Goal: Task Accomplishment & Management: Manage account settings

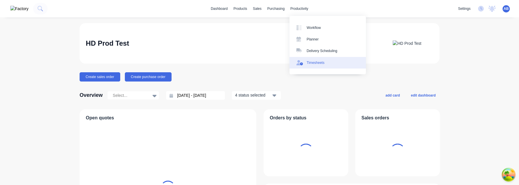
click at [312, 61] on div "Timesheets" at bounding box center [316, 62] width 18 height 5
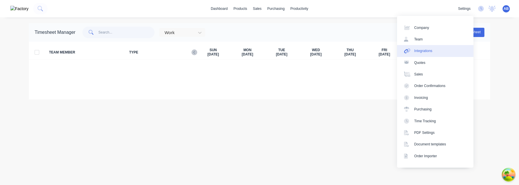
click at [451, 50] on link "Integrations" at bounding box center [435, 51] width 76 height 12
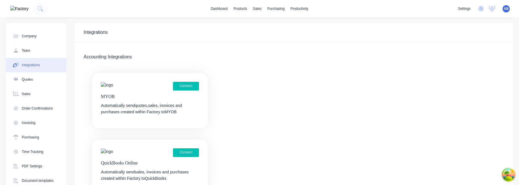
click at [504, 10] on span "AB" at bounding box center [506, 8] width 5 height 5
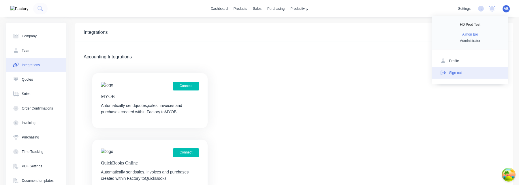
click at [467, 73] on button "Sign out" at bounding box center [470, 73] width 76 height 12
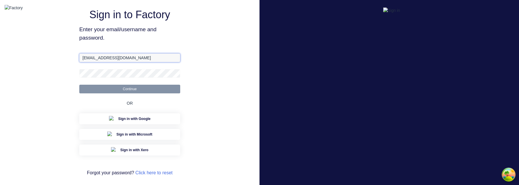
click at [120, 62] on input "[EMAIL_ADDRESS][DOMAIN_NAME]" at bounding box center [129, 57] width 101 height 9
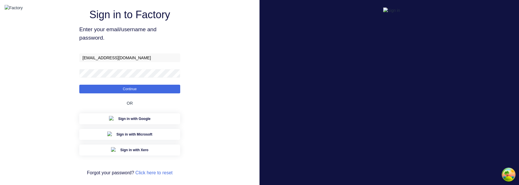
click at [146, 37] on span "Enter your email/username and password." at bounding box center [129, 33] width 101 height 17
click at [146, 93] on button "Continue" at bounding box center [129, 88] width 101 height 9
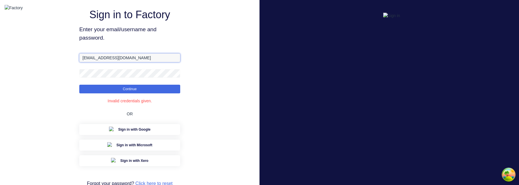
click at [98, 62] on input "aimon@factory.app" at bounding box center [129, 57] width 101 height 9
click at [79, 84] on button "Continue" at bounding box center [129, 88] width 101 height 9
click at [98, 62] on input "aimon@xerofactory.app" at bounding box center [129, 57] width 101 height 9
click at [106, 62] on input "aimon@xerofactory.app" at bounding box center [129, 57] width 101 height 9
type input "aimon@xero.factory.app"
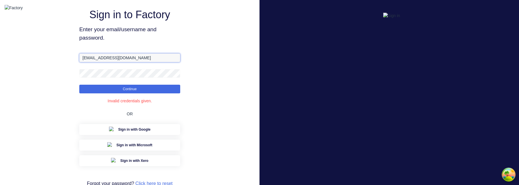
click at [79, 84] on button "Continue" at bounding box center [129, 88] width 101 height 9
